Goal: Navigation & Orientation: Find specific page/section

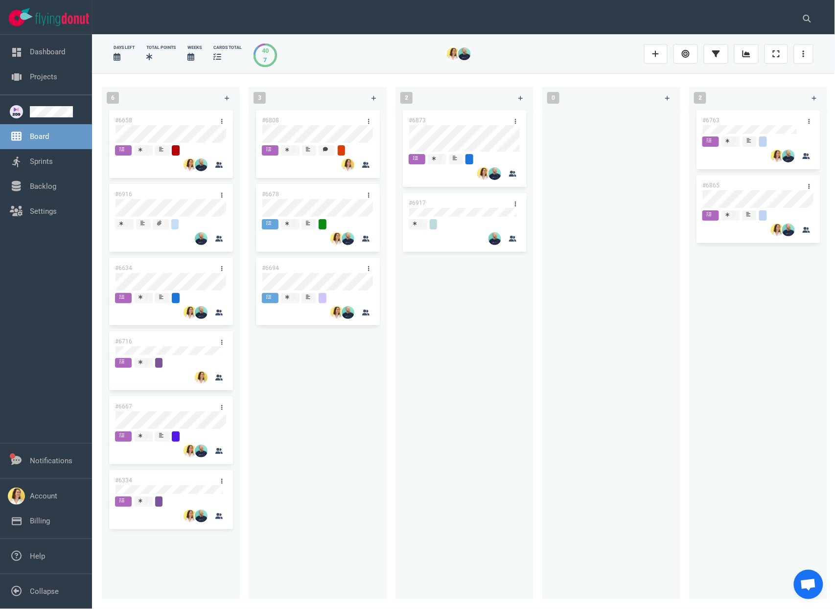
scroll to position [0, 147]
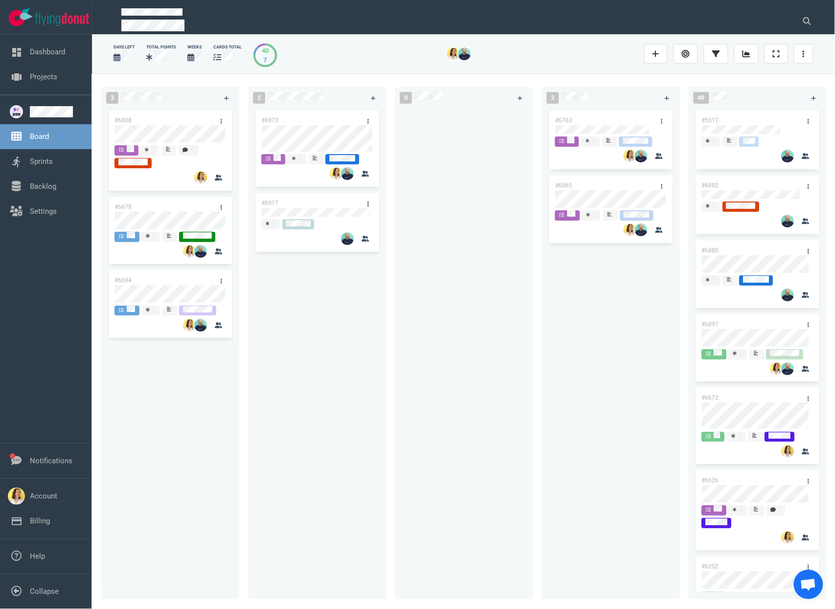
click at [359, 343] on div "#6873 #6917" at bounding box center [317, 348] width 126 height 480
click at [308, 347] on div "#6873 #6917" at bounding box center [317, 348] width 126 height 480
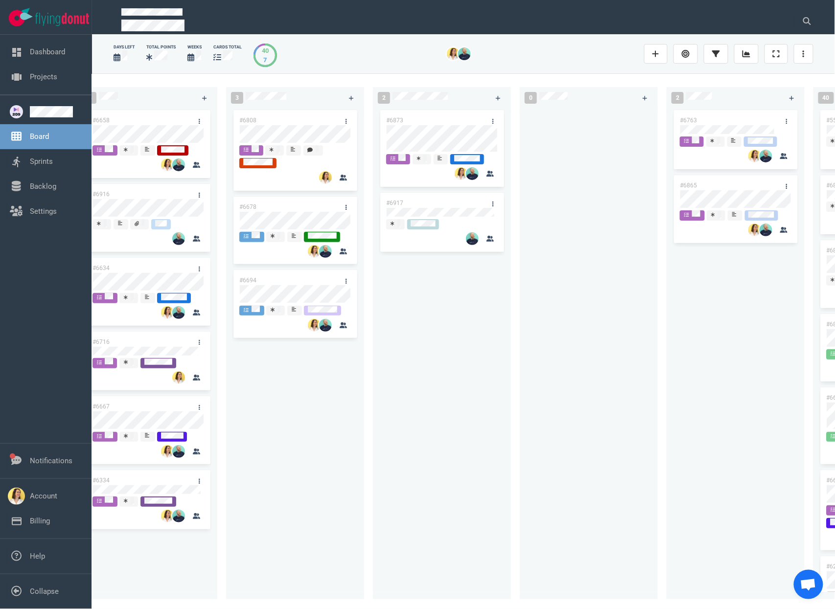
scroll to position [0, 0]
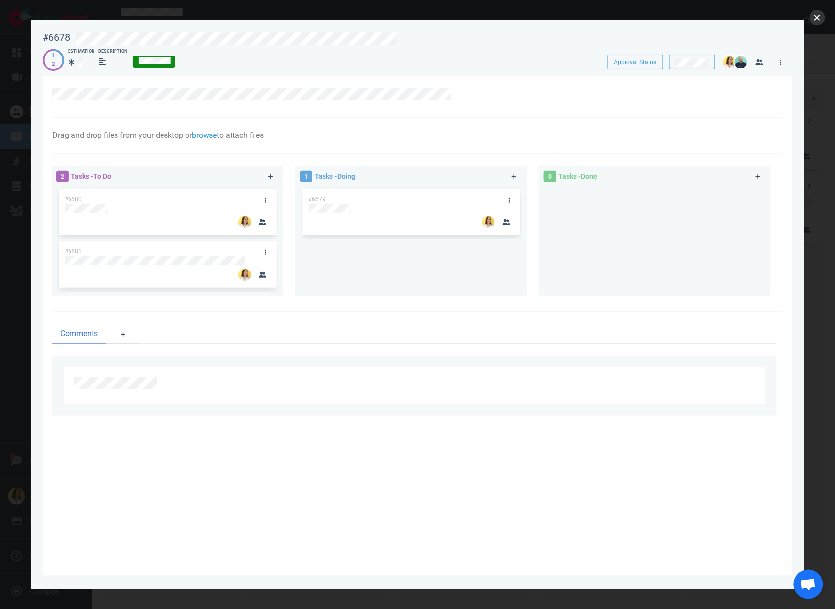
click at [821, 16] on button "close" at bounding box center [817, 18] width 16 height 16
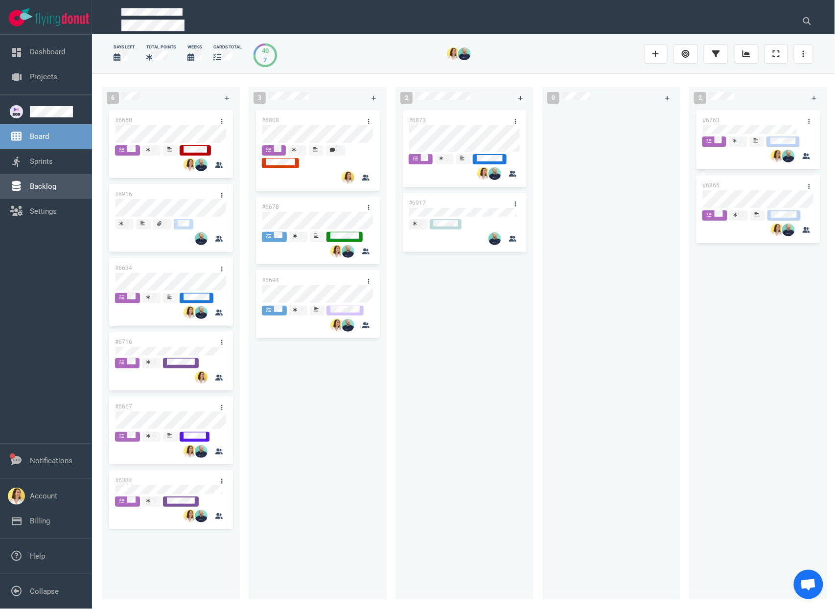
click at [56, 182] on link "Backlog" at bounding box center [43, 186] width 26 height 9
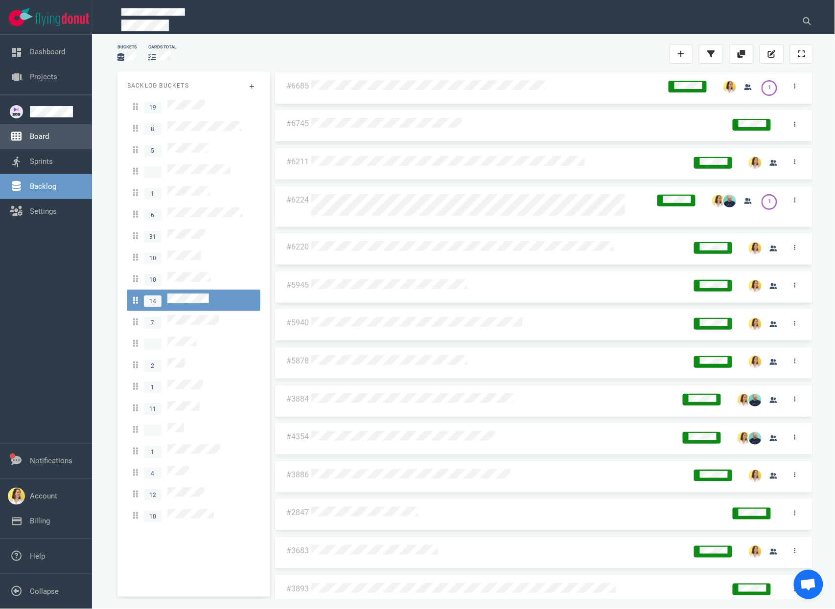
click at [38, 140] on link "Board" at bounding box center [39, 136] width 19 height 9
